Goal: Information Seeking & Learning: Learn about a topic

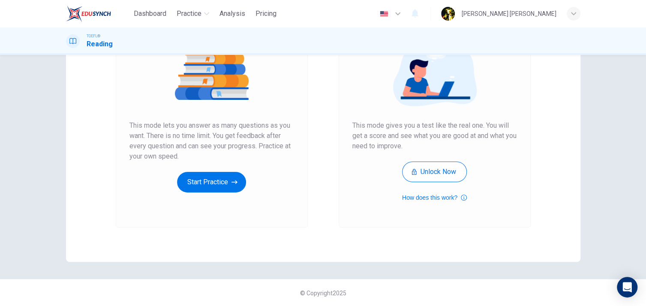
scroll to position [108, 0]
click at [213, 181] on button "Start Practice" at bounding box center [211, 181] width 69 height 21
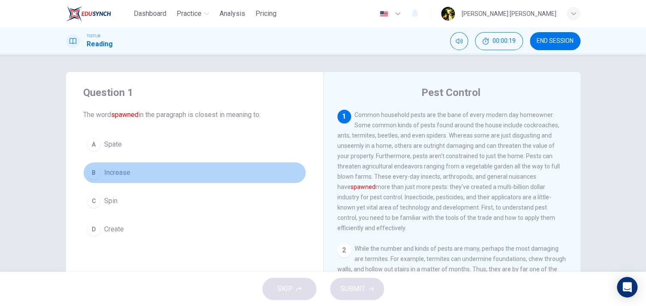
click at [89, 170] on div "B" at bounding box center [94, 173] width 14 height 14
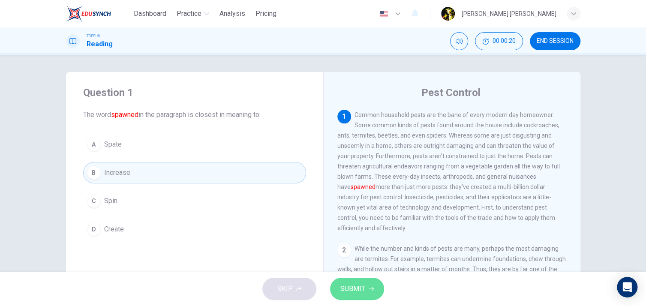
click at [353, 286] on span "SUBMIT" at bounding box center [352, 289] width 25 height 12
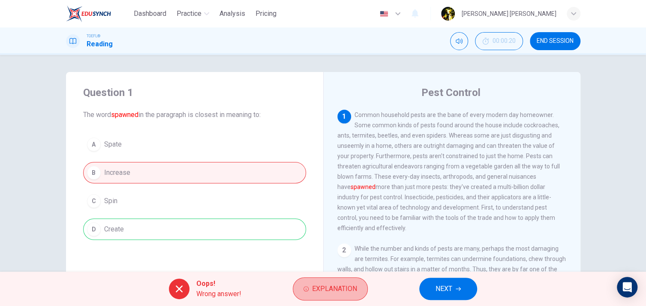
click at [353, 286] on span "Explanation" at bounding box center [334, 289] width 45 height 12
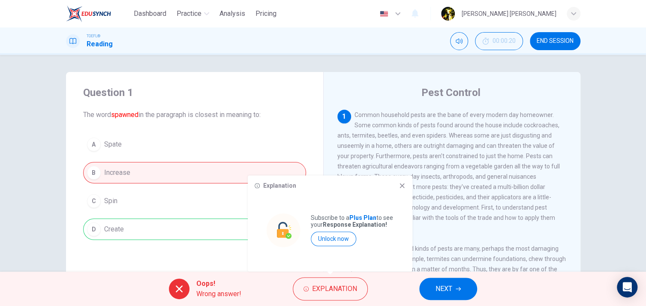
click at [398, 184] on div "Explanation" at bounding box center [330, 185] width 151 height 7
click at [401, 184] on icon at bounding box center [402, 185] width 7 height 7
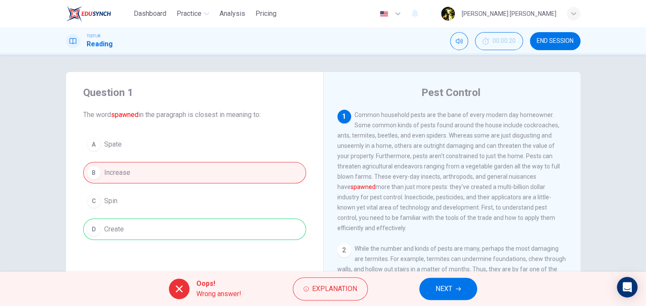
click at [275, 100] on div "Question 1 The word spawned in the paragraph is closest in meaning to:" at bounding box center [194, 103] width 223 height 34
click at [444, 283] on span "NEXT" at bounding box center [443, 289] width 17 height 12
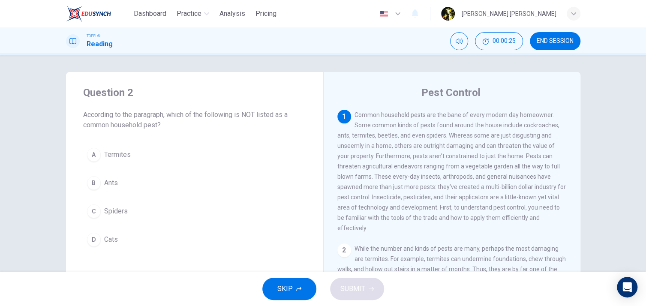
click at [96, 234] on div "D" at bounding box center [94, 240] width 14 height 14
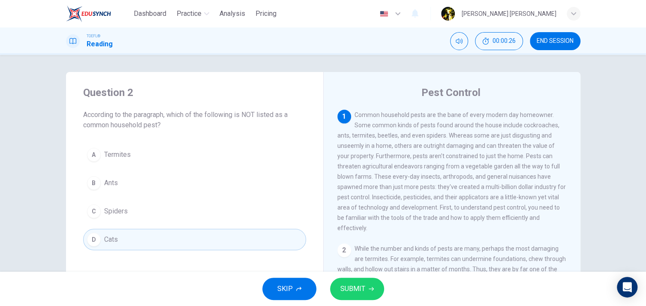
click at [358, 288] on span "SUBMIT" at bounding box center [352, 289] width 25 height 12
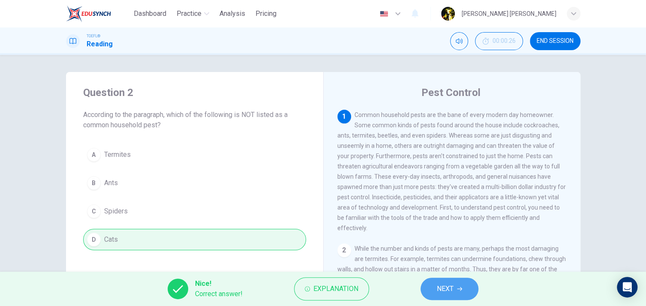
click at [455, 287] on button "NEXT" at bounding box center [449, 289] width 58 height 22
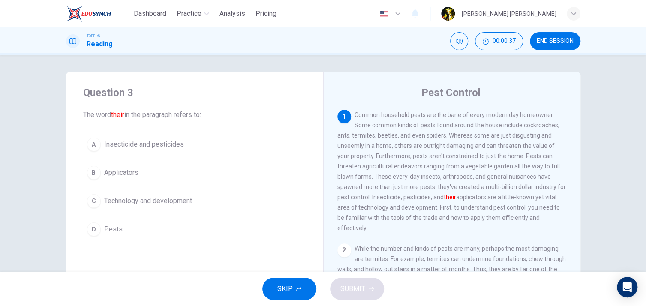
click at [87, 141] on div "A" at bounding box center [94, 145] width 14 height 14
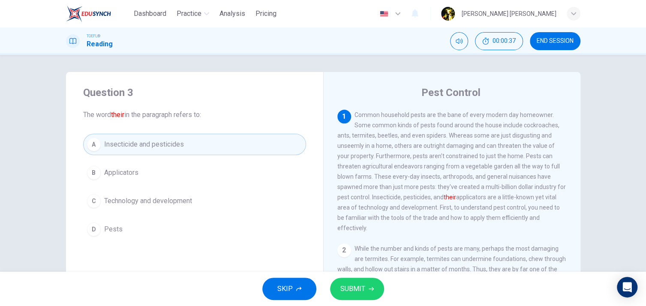
click at [356, 284] on span "SUBMIT" at bounding box center [352, 289] width 25 height 12
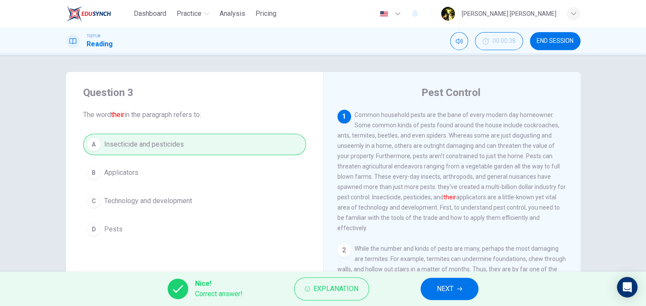
click at [481, 288] on div "Nice! Correct answer! Explanation NEXT" at bounding box center [323, 289] width 646 height 34
click at [449, 283] on span "NEXT" at bounding box center [445, 289] width 17 height 12
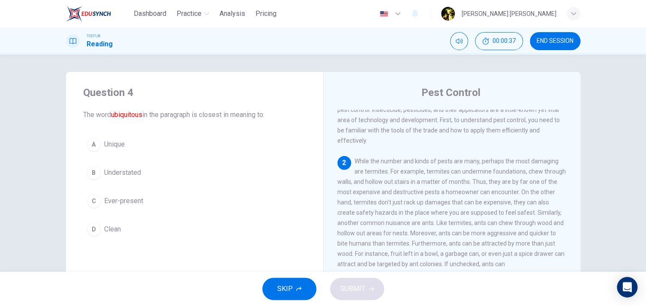
scroll to position [93, 0]
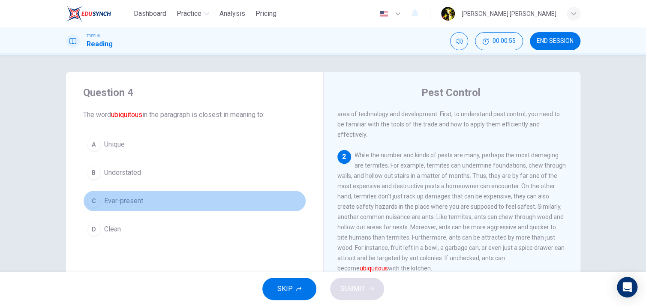
click at [91, 203] on div "C" at bounding box center [94, 201] width 14 height 14
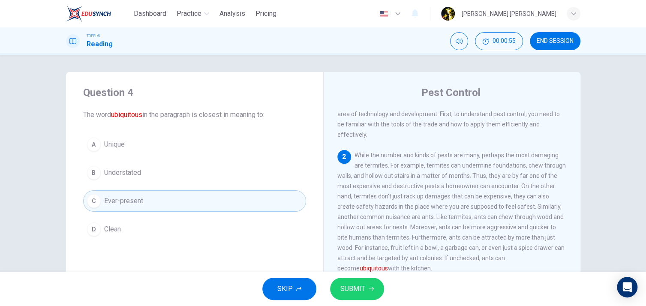
click at [364, 294] on button "SUBMIT" at bounding box center [357, 289] width 54 height 22
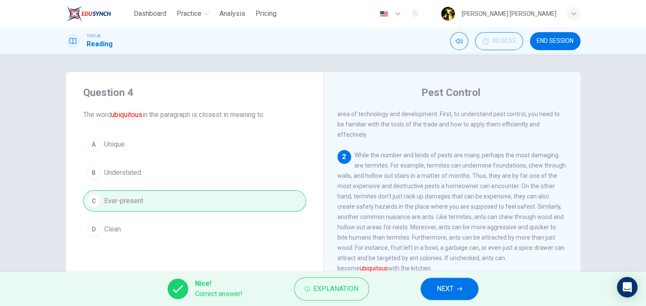
click at [450, 288] on span "NEXT" at bounding box center [445, 289] width 17 height 12
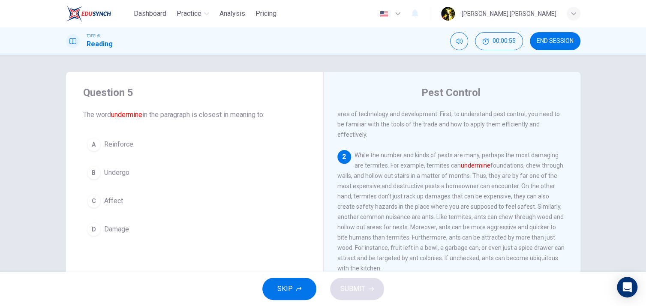
scroll to position [127, 0]
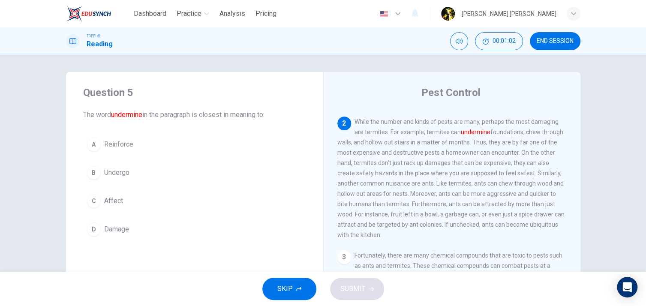
click at [92, 230] on div "D" at bounding box center [94, 229] width 14 height 14
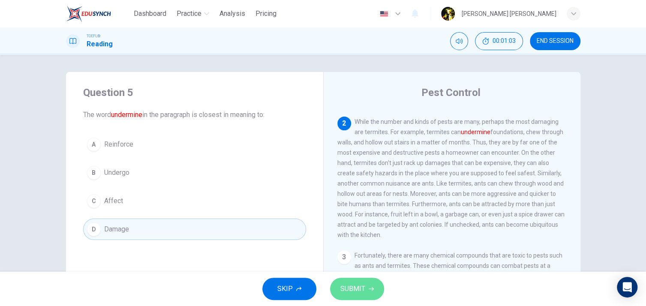
click at [350, 288] on span "SUBMIT" at bounding box center [352, 289] width 25 height 12
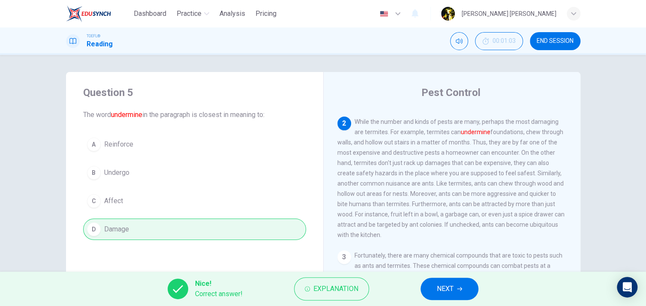
click at [453, 289] on span "NEXT" at bounding box center [445, 289] width 17 height 12
